Goal: Information Seeking & Learning: Find specific fact

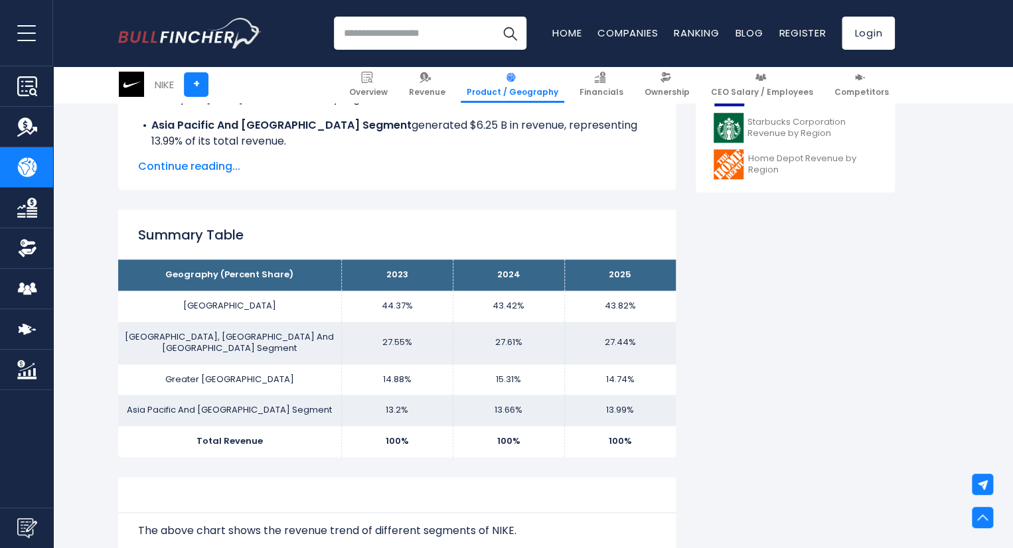
scroll to position [664, 0]
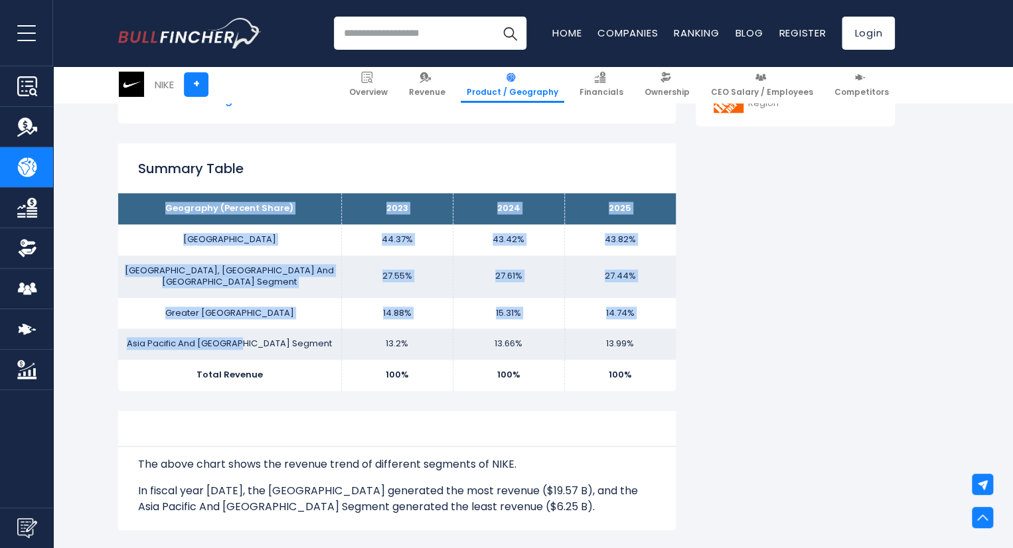
drag, startPoint x: 168, startPoint y: 207, endPoint x: 252, endPoint y: 322, distance: 142.7
click at [252, 322] on tbody "Geography (Percent Share) 2023 2024 2025 [GEOGRAPHIC_DATA] 44.37% 43.42% [GEOGR…" at bounding box center [397, 292] width 558 height 198
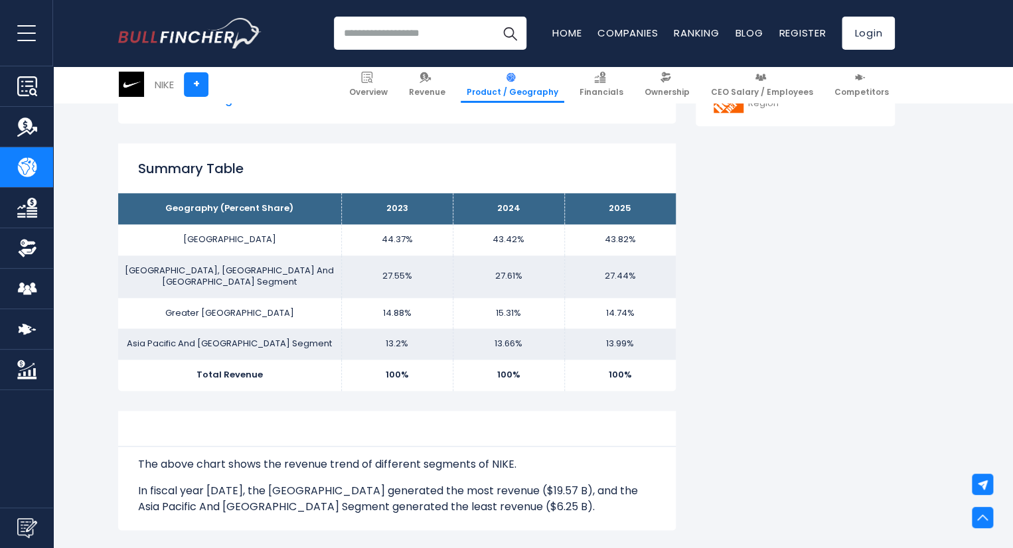
click at [282, 341] on td "Asia Pacific And [GEOGRAPHIC_DATA] Segment" at bounding box center [229, 344] width 223 height 31
click at [195, 258] on td "[GEOGRAPHIC_DATA], [GEOGRAPHIC_DATA] And [GEOGRAPHIC_DATA] Segment" at bounding box center [229, 277] width 223 height 42
drag, startPoint x: 197, startPoint y: 238, endPoint x: 272, endPoint y: 244, distance: 75.9
click at [272, 244] on td "[GEOGRAPHIC_DATA]" at bounding box center [229, 239] width 223 height 31
copy td "[GEOGRAPHIC_DATA]"
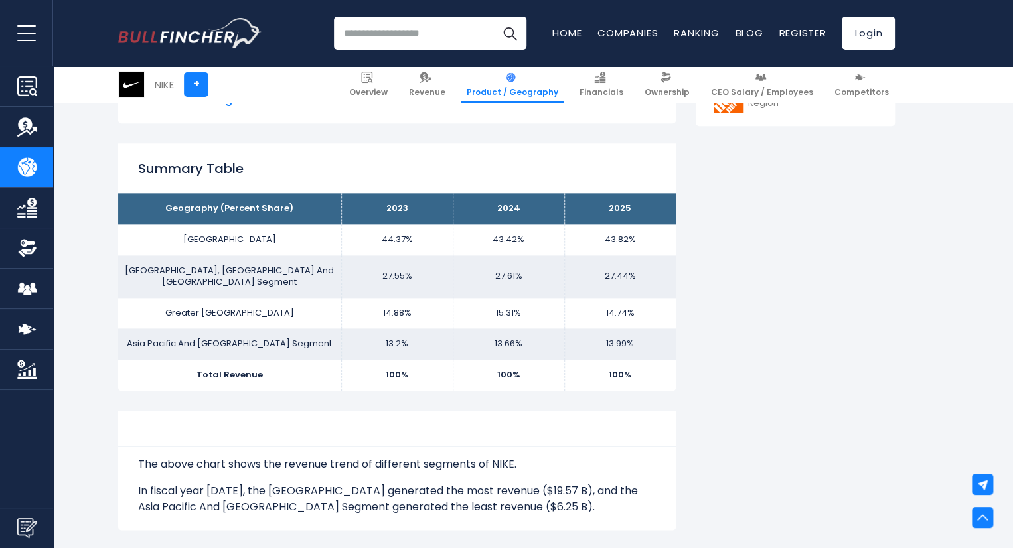
click at [318, 270] on td "[GEOGRAPHIC_DATA], [GEOGRAPHIC_DATA] And [GEOGRAPHIC_DATA] Segment" at bounding box center [229, 277] width 223 height 42
drag, startPoint x: 318, startPoint y: 270, endPoint x: 136, endPoint y: 284, distance: 182.5
click at [136, 284] on td "[GEOGRAPHIC_DATA], [GEOGRAPHIC_DATA] And [GEOGRAPHIC_DATA] Segment" at bounding box center [229, 277] width 223 height 42
copy td "[GEOGRAPHIC_DATA], [GEOGRAPHIC_DATA] And [GEOGRAPHIC_DATA] Segment"
click at [271, 313] on td "Greater [GEOGRAPHIC_DATA]" at bounding box center [229, 313] width 223 height 31
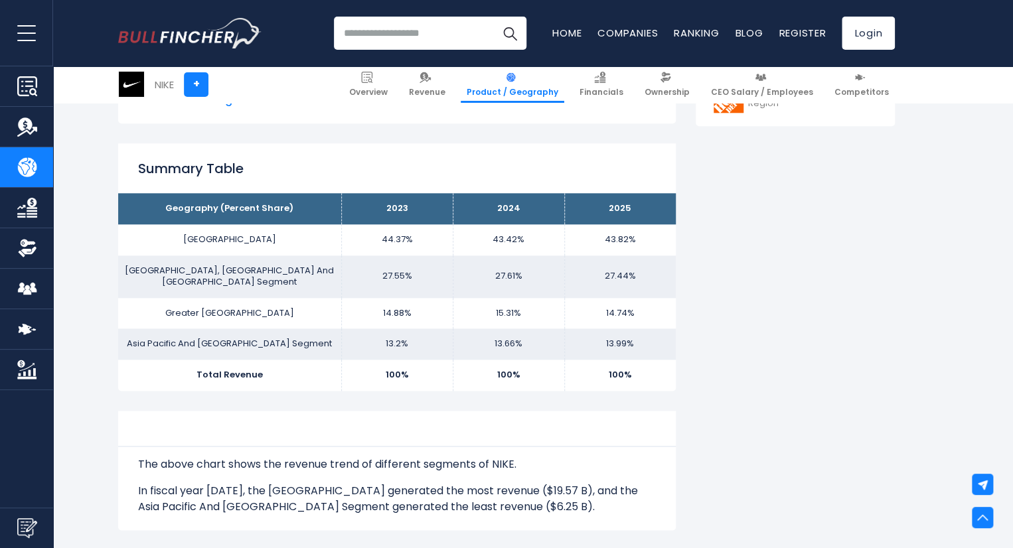
click at [265, 306] on td "Greater [GEOGRAPHIC_DATA]" at bounding box center [229, 313] width 223 height 31
drag, startPoint x: 262, startPoint y: 304, endPoint x: 183, endPoint y: 305, distance: 78.4
click at [183, 305] on td "Greater [GEOGRAPHIC_DATA]" at bounding box center [229, 313] width 223 height 31
copy td "Greater [GEOGRAPHIC_DATA]"
drag, startPoint x: 313, startPoint y: 335, endPoint x: 139, endPoint y: 335, distance: 174.6
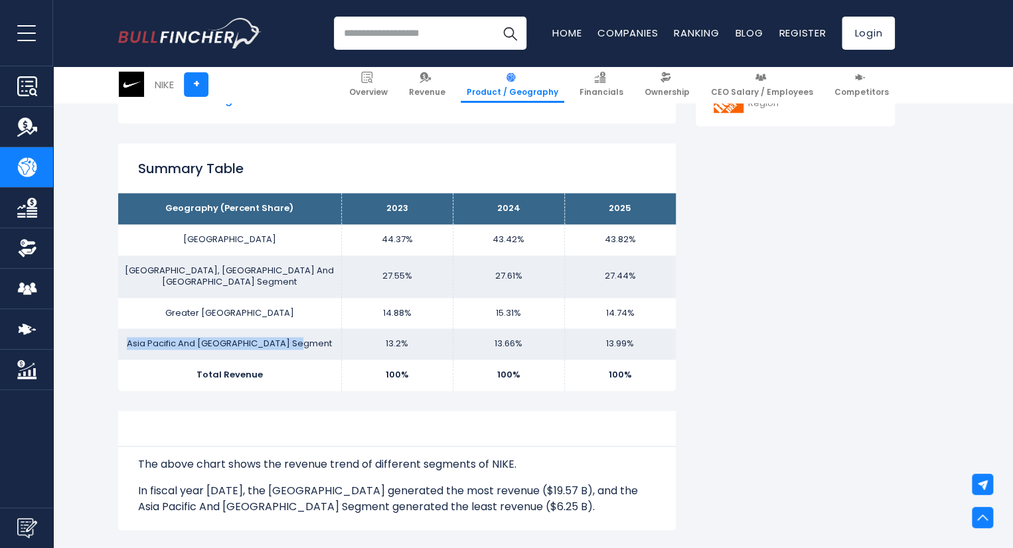
click at [139, 335] on td "Asia Pacific And [GEOGRAPHIC_DATA] Segment" at bounding box center [229, 344] width 223 height 31
click at [148, 332] on td "Asia Pacific And [GEOGRAPHIC_DATA] Segment" at bounding box center [229, 344] width 223 height 31
drag, startPoint x: 141, startPoint y: 330, endPoint x: 329, endPoint y: 325, distance: 188.6
click at [329, 329] on td "Asia Pacific And [GEOGRAPHIC_DATA] Segment" at bounding box center [229, 344] width 223 height 31
copy td "Asia Pacific And [GEOGRAPHIC_DATA] Segment"
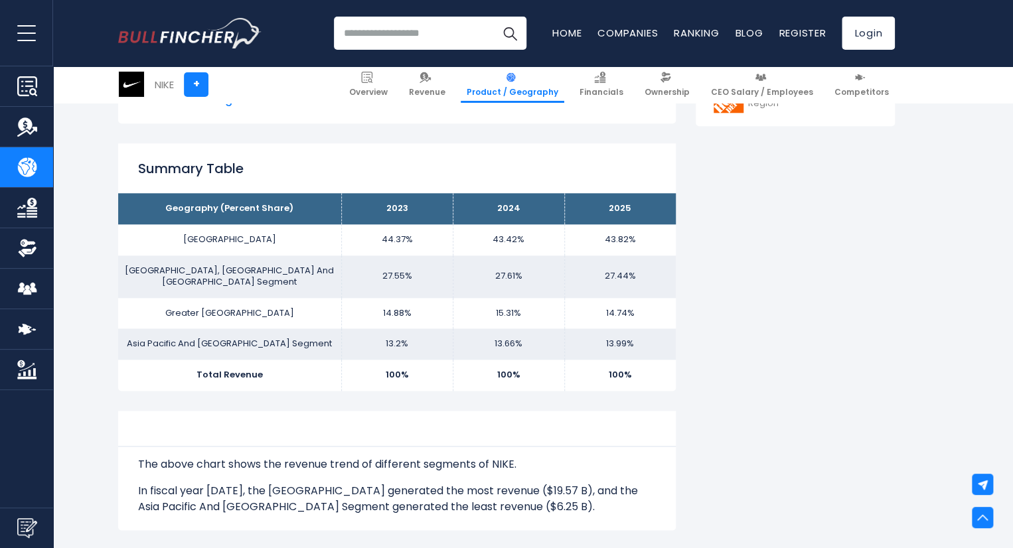
click at [507, 230] on td "43.42%" at bounding box center [509, 239] width 112 height 31
drag, startPoint x: 526, startPoint y: 237, endPoint x: 497, endPoint y: 237, distance: 29.2
click at [497, 237] on td "43.42%" at bounding box center [509, 239] width 112 height 31
click at [512, 243] on td "43.42%" at bounding box center [509, 239] width 112 height 31
click at [517, 242] on td "43.42%" at bounding box center [509, 239] width 112 height 31
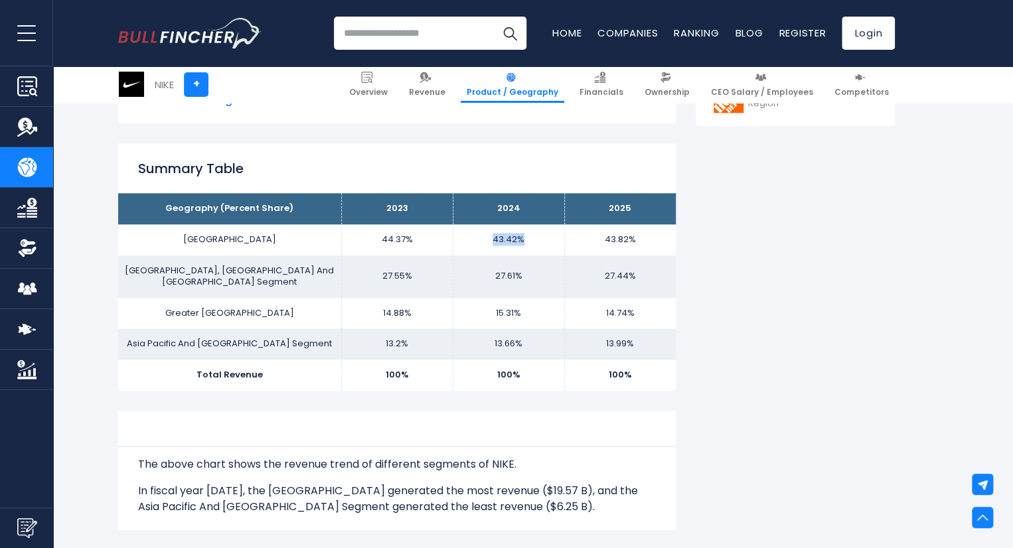
drag, startPoint x: 527, startPoint y: 237, endPoint x: 460, endPoint y: 252, distance: 68.6
click at [460, 252] on td "43.42%" at bounding box center [509, 239] width 112 height 31
copy td "43.42%"
drag, startPoint x: 525, startPoint y: 266, endPoint x: 473, endPoint y: 272, distance: 51.4
click at [473, 272] on td "27.61%" at bounding box center [509, 277] width 112 height 42
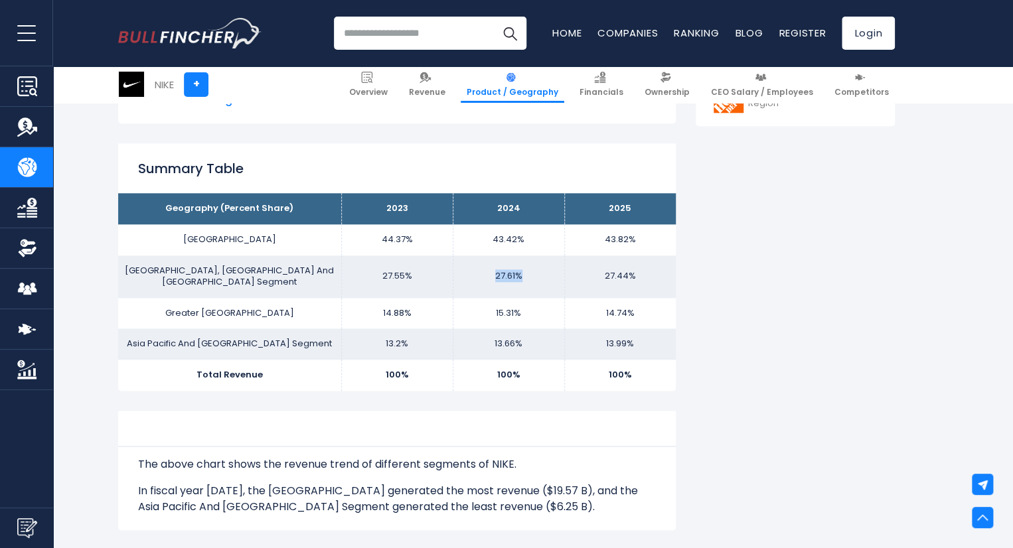
copy td "27.61%"
drag, startPoint x: 515, startPoint y: 301, endPoint x: 499, endPoint y: 302, distance: 15.3
click at [499, 302] on td "15.31%" at bounding box center [509, 313] width 112 height 31
click at [526, 299] on td "15.31%" at bounding box center [509, 313] width 112 height 31
drag, startPoint x: 523, startPoint y: 299, endPoint x: 479, endPoint y: 303, distance: 44.0
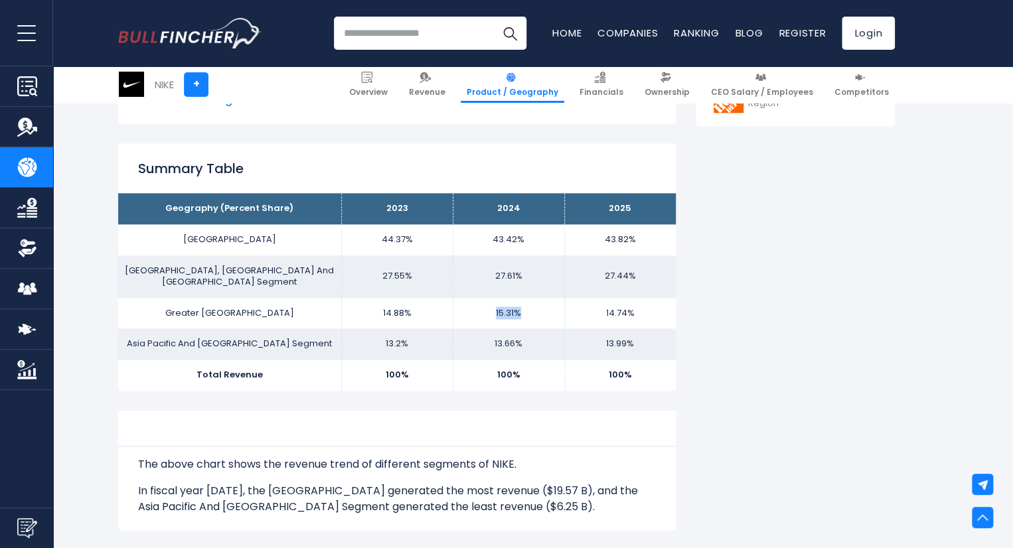
click at [479, 303] on td "15.31%" at bounding box center [509, 313] width 112 height 31
copy td "15.31%"
drag, startPoint x: 526, startPoint y: 333, endPoint x: 471, endPoint y: 340, distance: 55.6
click at [471, 340] on td "13.66%" at bounding box center [509, 344] width 112 height 31
copy td "13.66%"
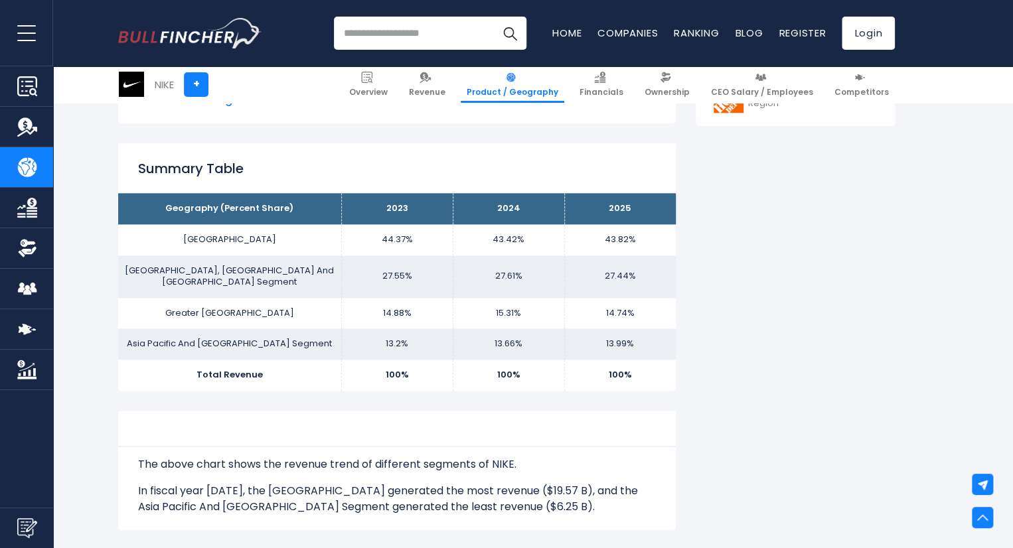
click at [310, 209] on th "Geography (Percent Share)" at bounding box center [229, 208] width 223 height 31
click at [287, 209] on th "Geography (Percent Share)" at bounding box center [229, 208] width 223 height 31
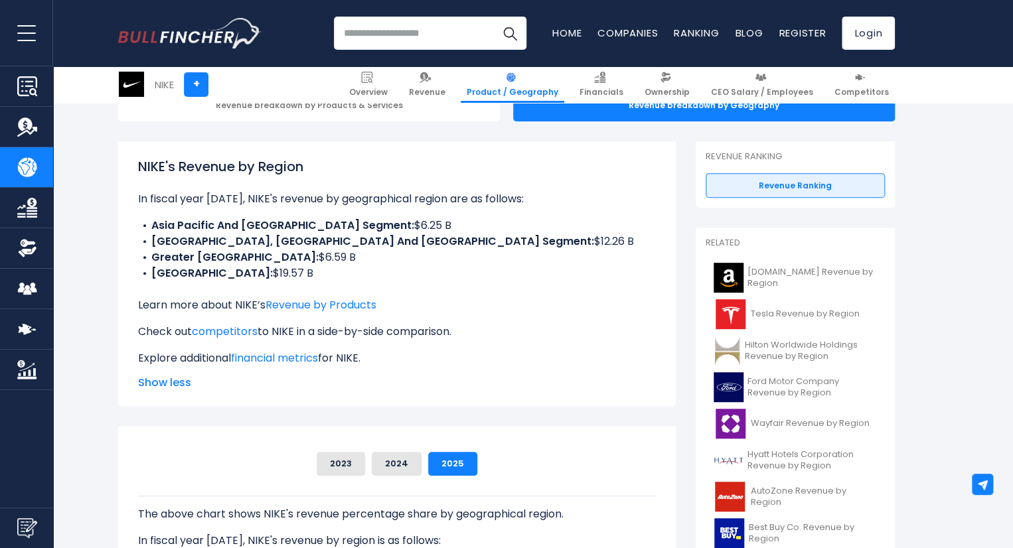
scroll to position [133, 0]
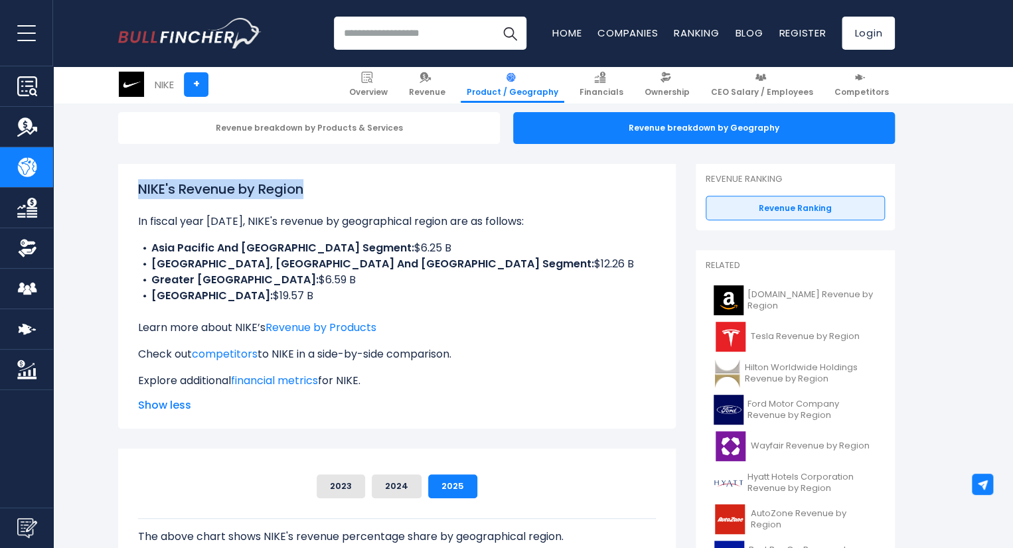
drag, startPoint x: 313, startPoint y: 191, endPoint x: 134, endPoint y: 197, distance: 179.4
click at [134, 197] on div "NIKE's Revenue by Region In fiscal year 2025, NIKE's revenue by geographical re…" at bounding box center [397, 296] width 558 height 265
copy h1 "NIKE's Revenue by Region"
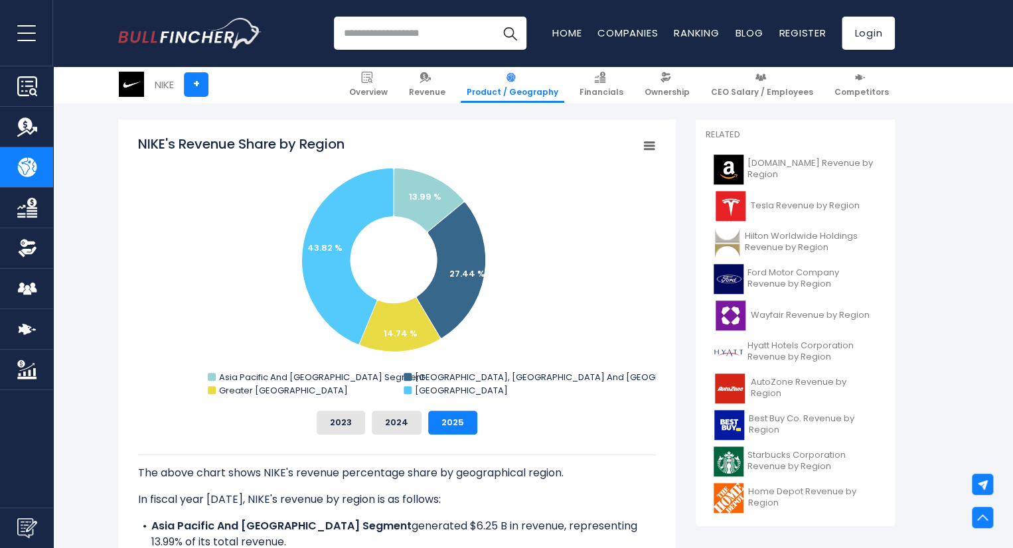
scroll to position [332, 0]
